Goal: Check status: Check status

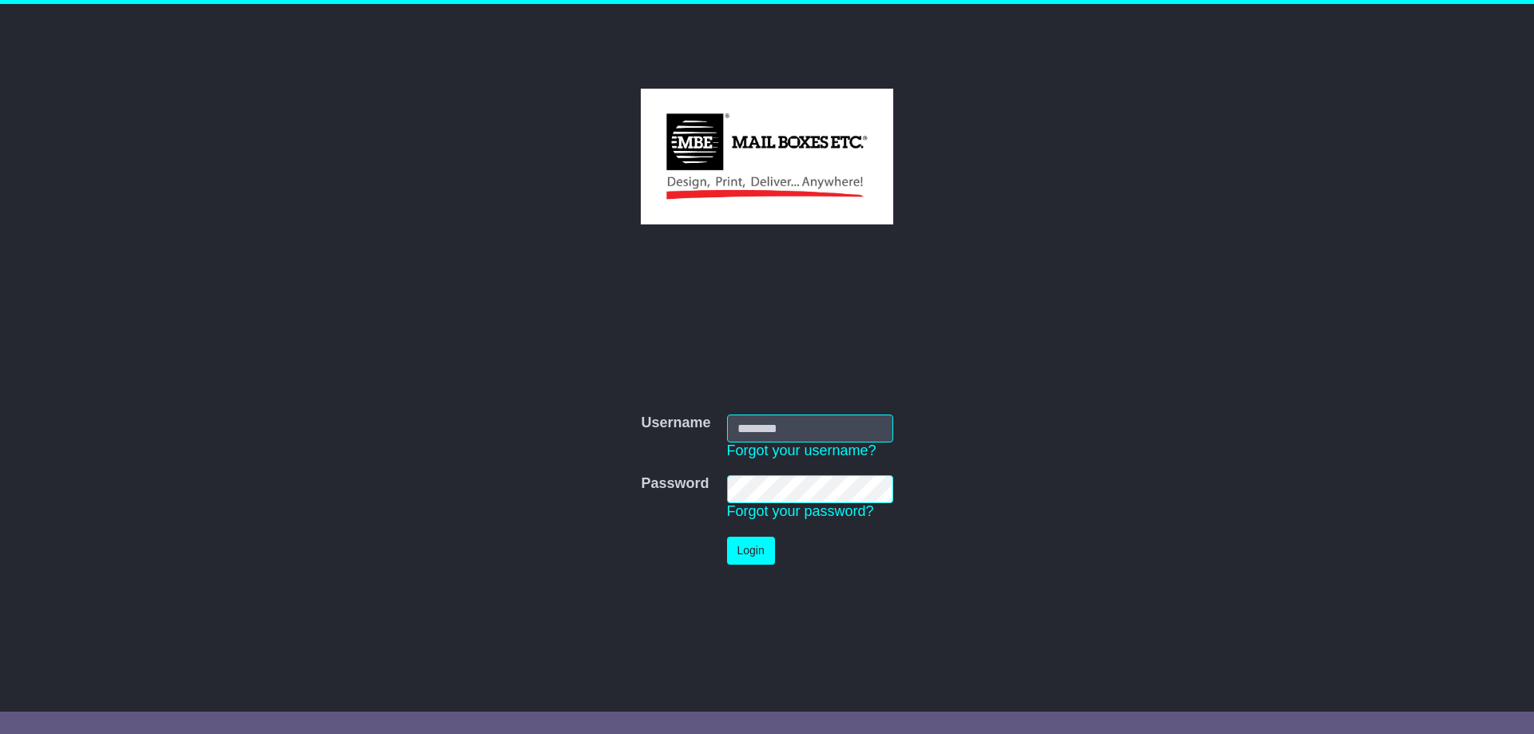
type input "**********"
click at [757, 561] on button "Login" at bounding box center [751, 551] width 48 height 28
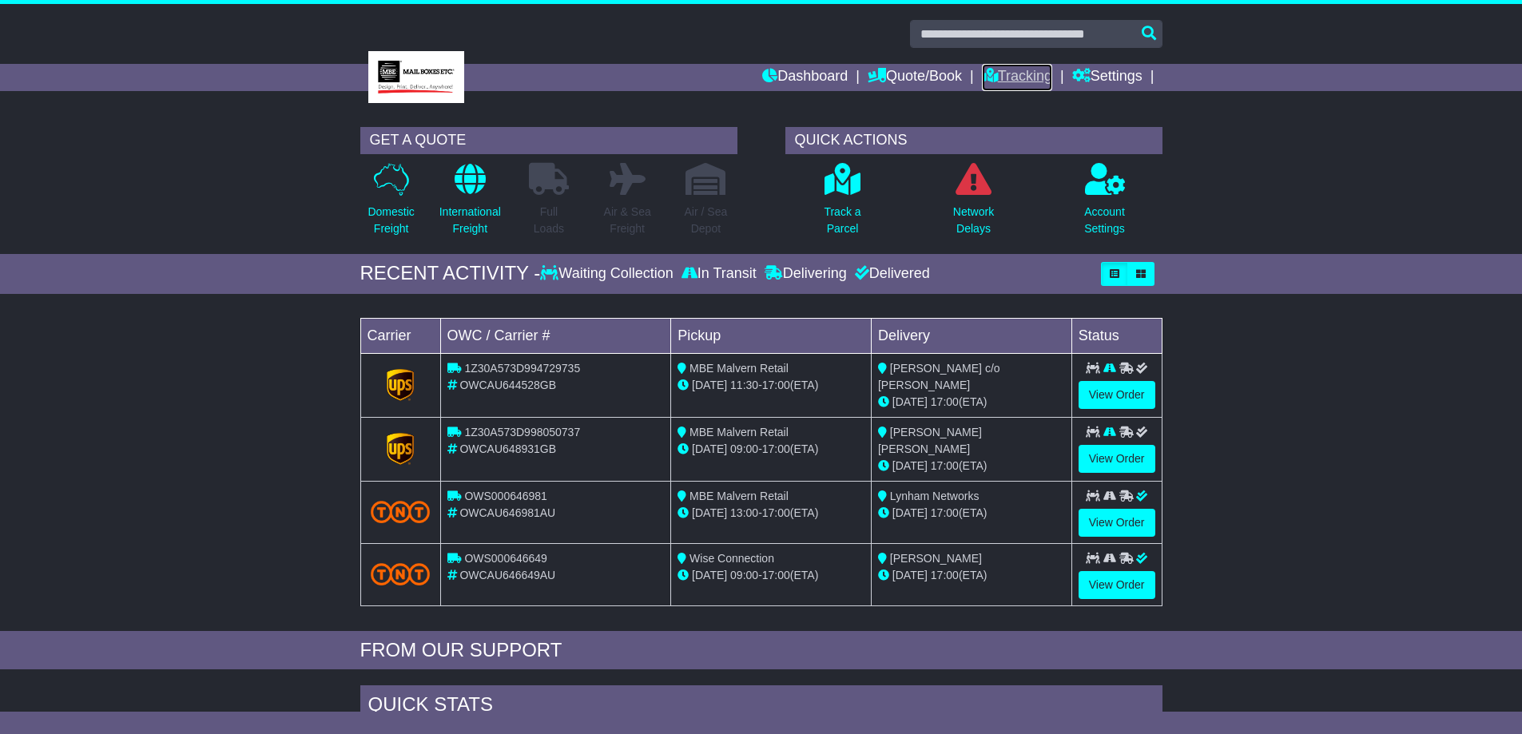
click at [1011, 78] on link "Tracking" at bounding box center [1017, 77] width 70 height 27
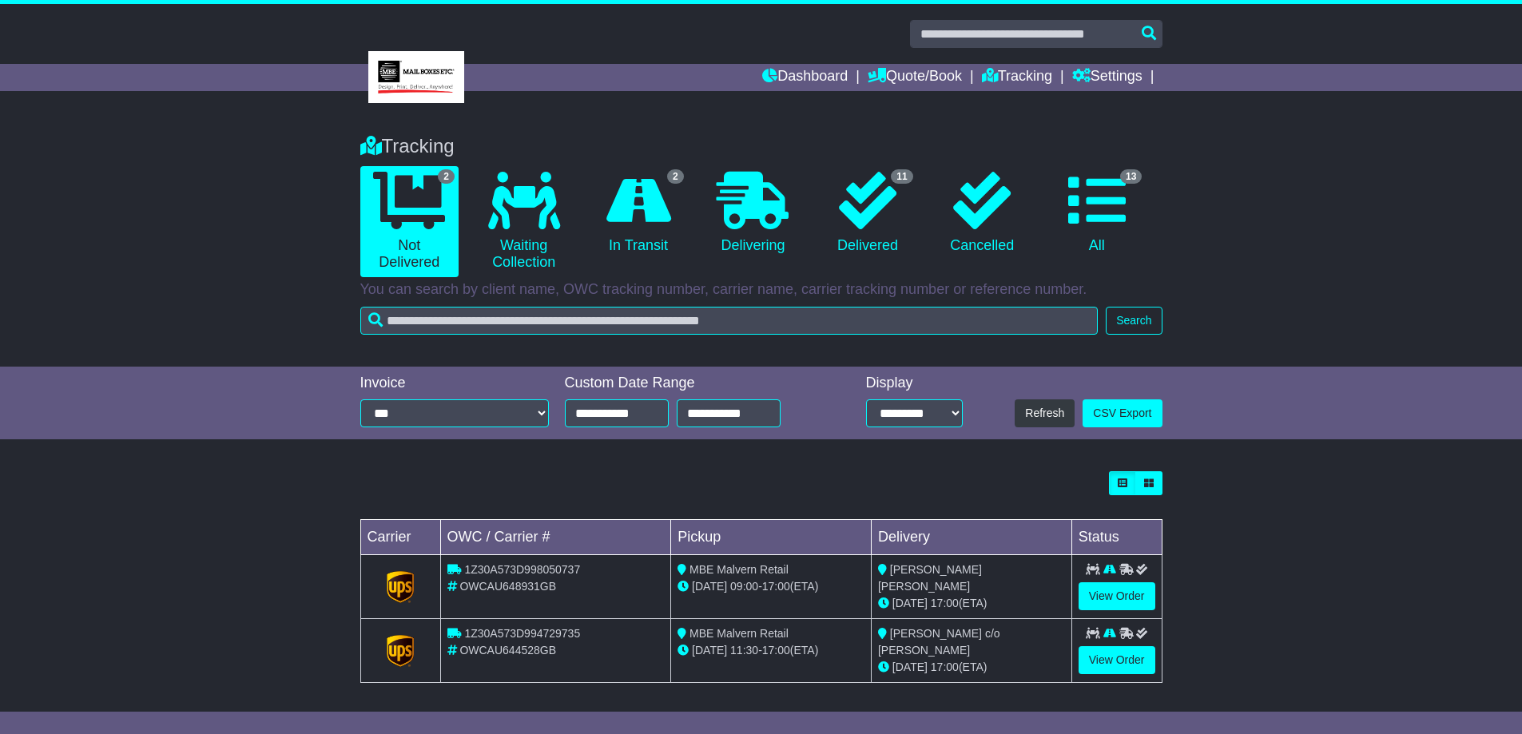
scroll to position [2, 0]
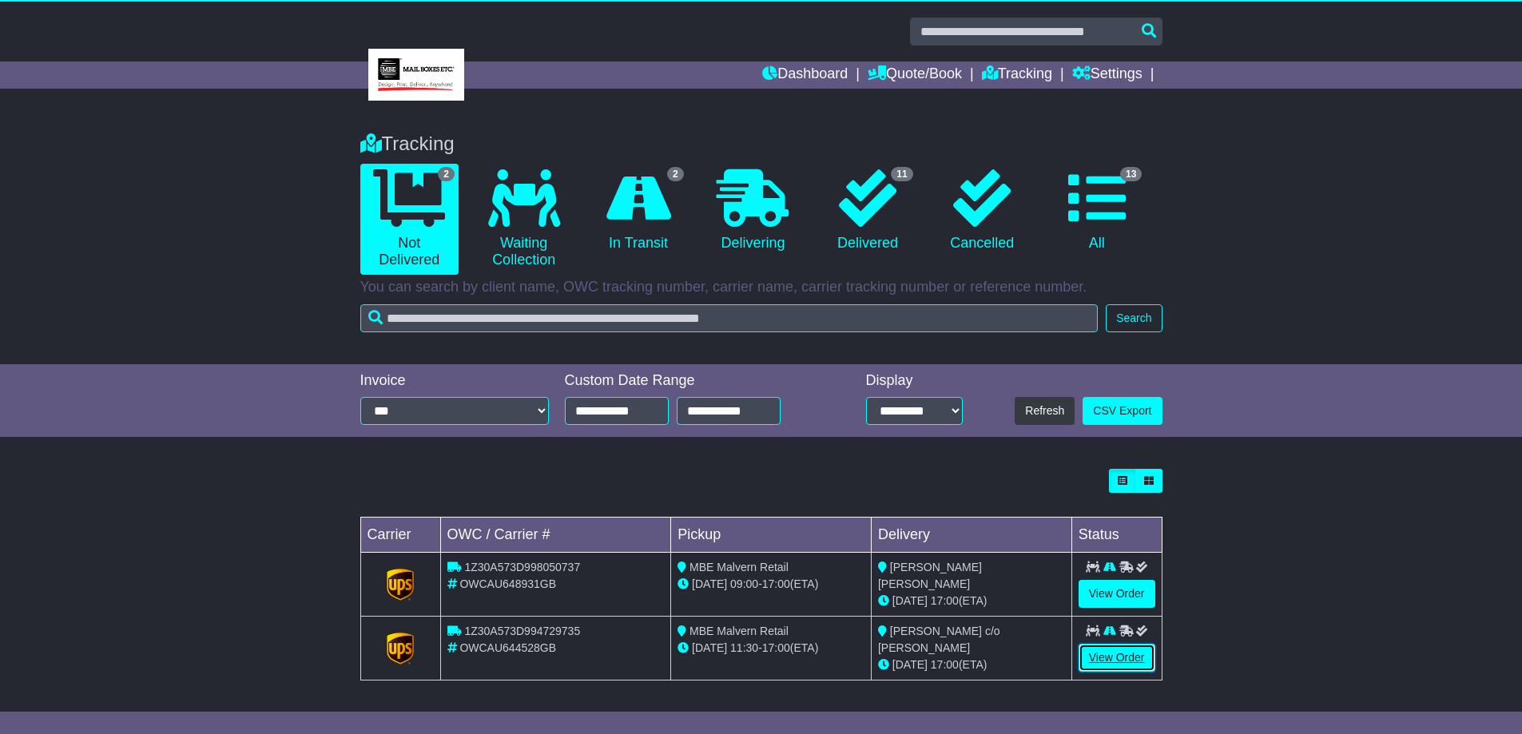
click at [1107, 658] on link "View Order" at bounding box center [1117, 658] width 77 height 28
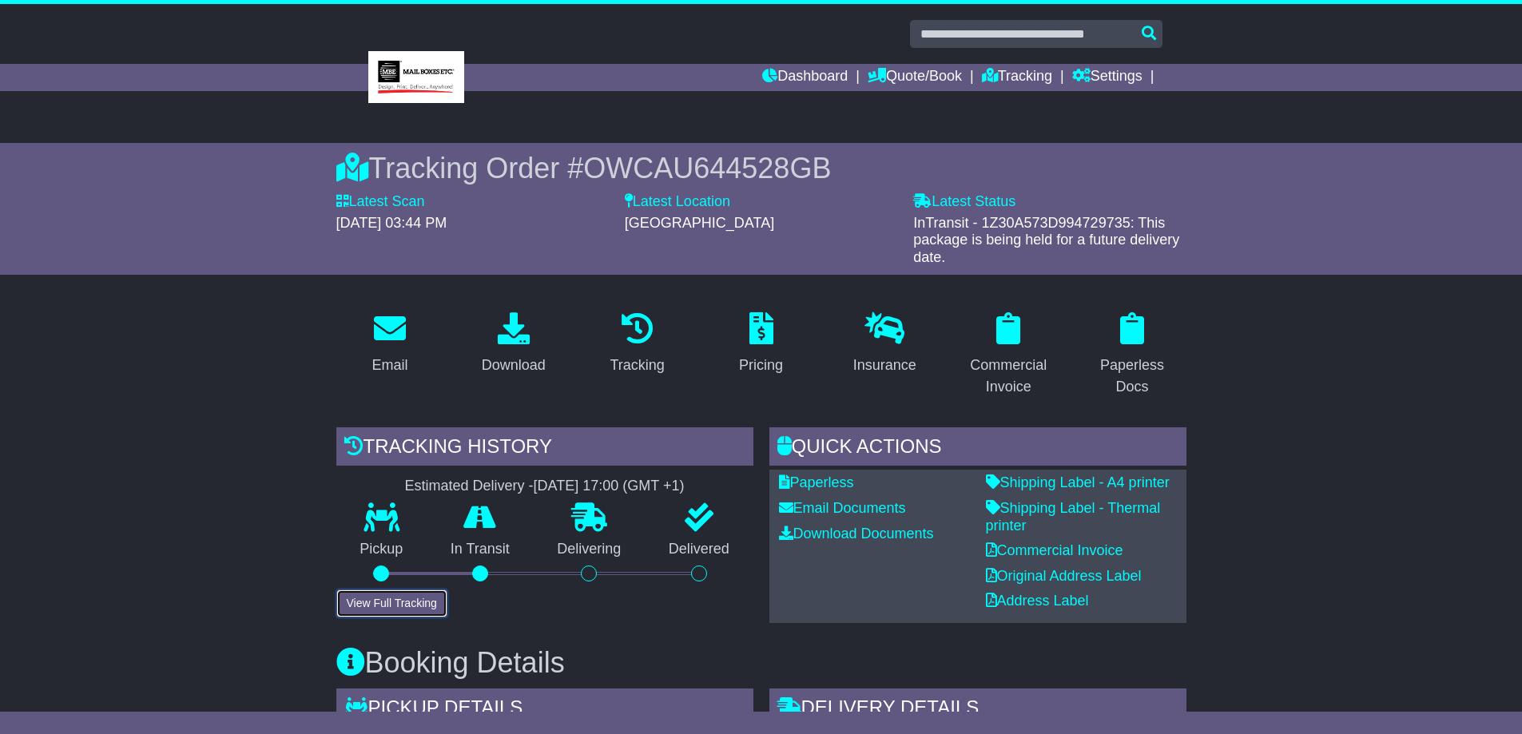
click at [396, 612] on button "View Full Tracking" at bounding box center [391, 604] width 111 height 28
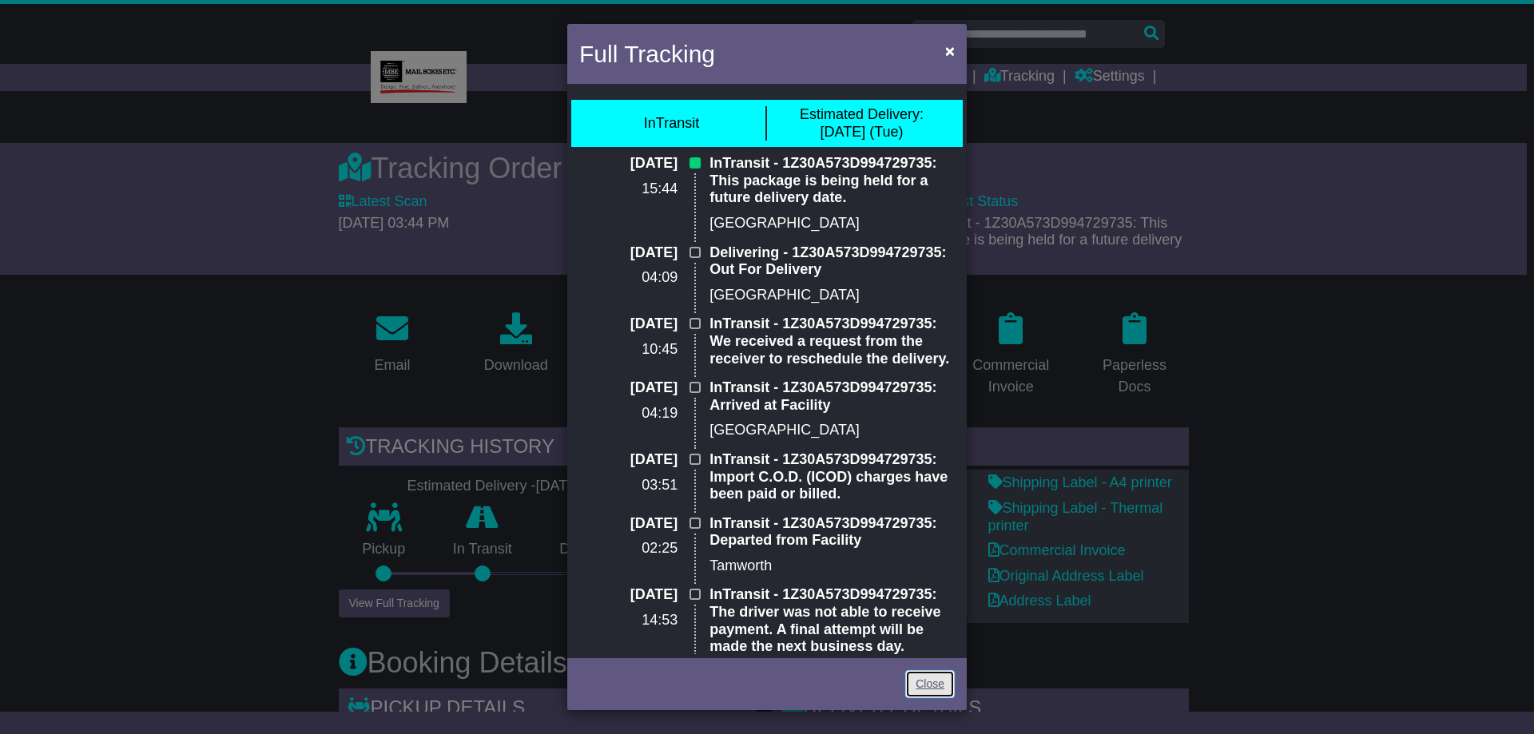
click at [928, 686] on link "Close" at bounding box center [930, 684] width 50 height 28
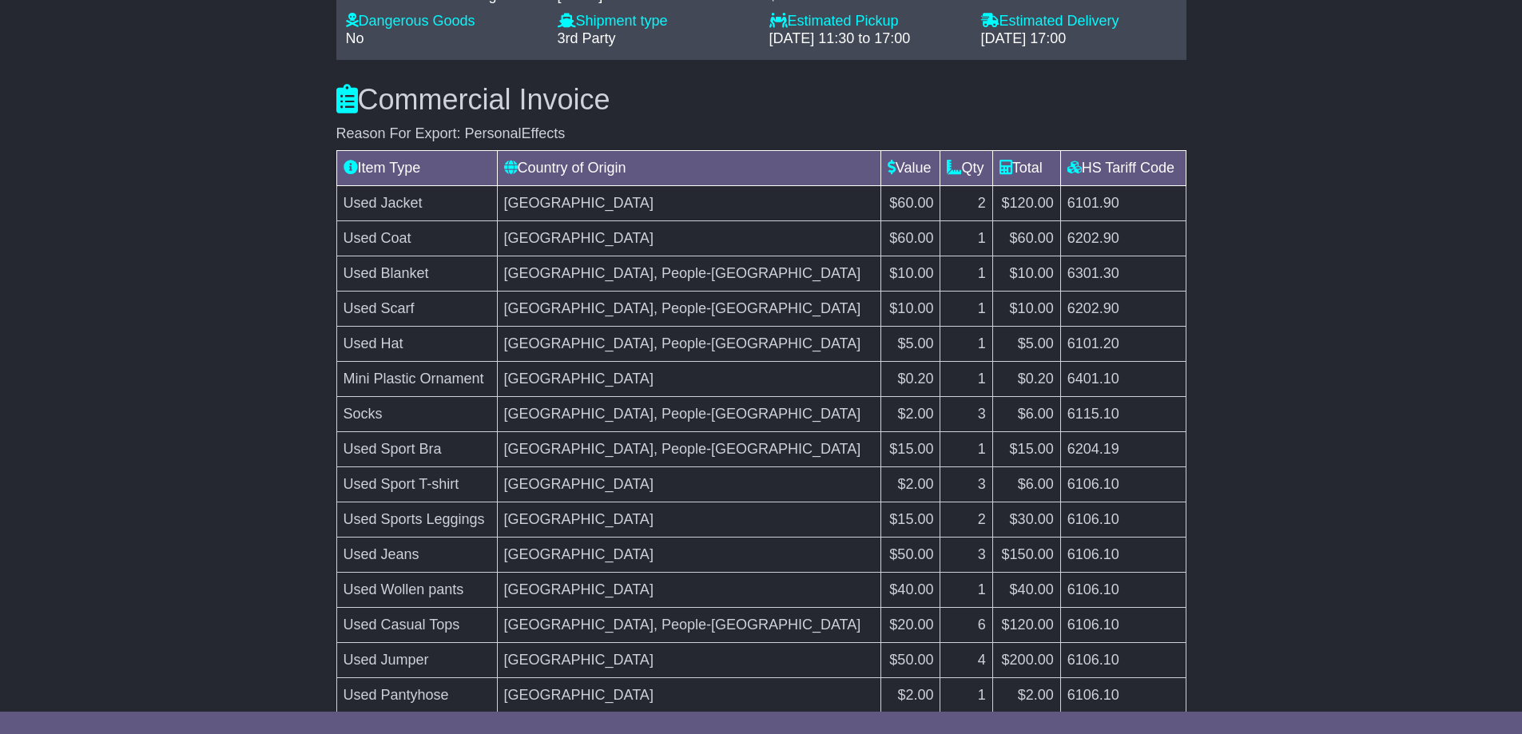
scroll to position [1358, 0]
